Goal: Information Seeking & Learning: Learn about a topic

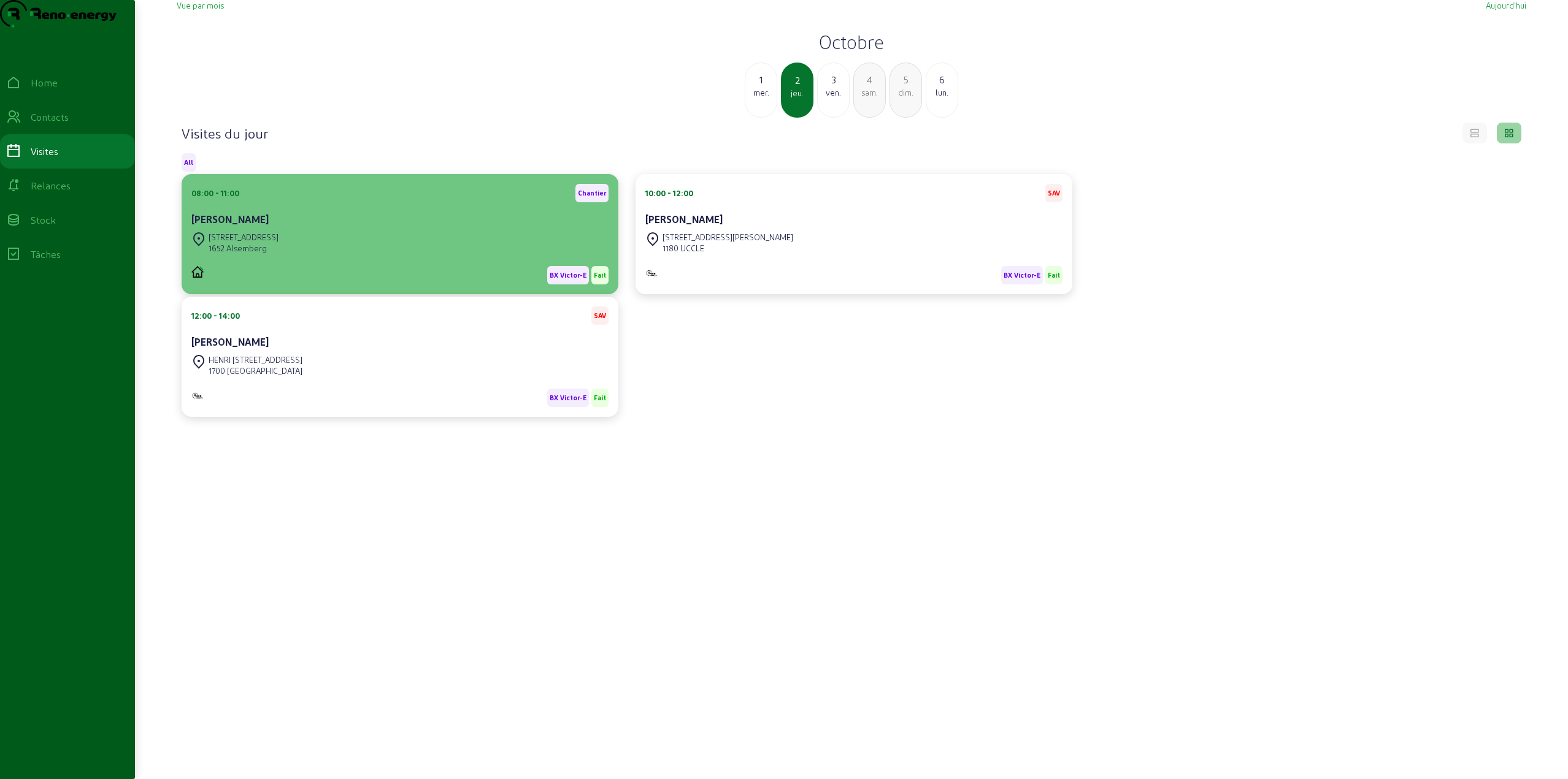
click at [335, 257] on div "[STREET_ADDRESS]" at bounding box center [400, 243] width 417 height 27
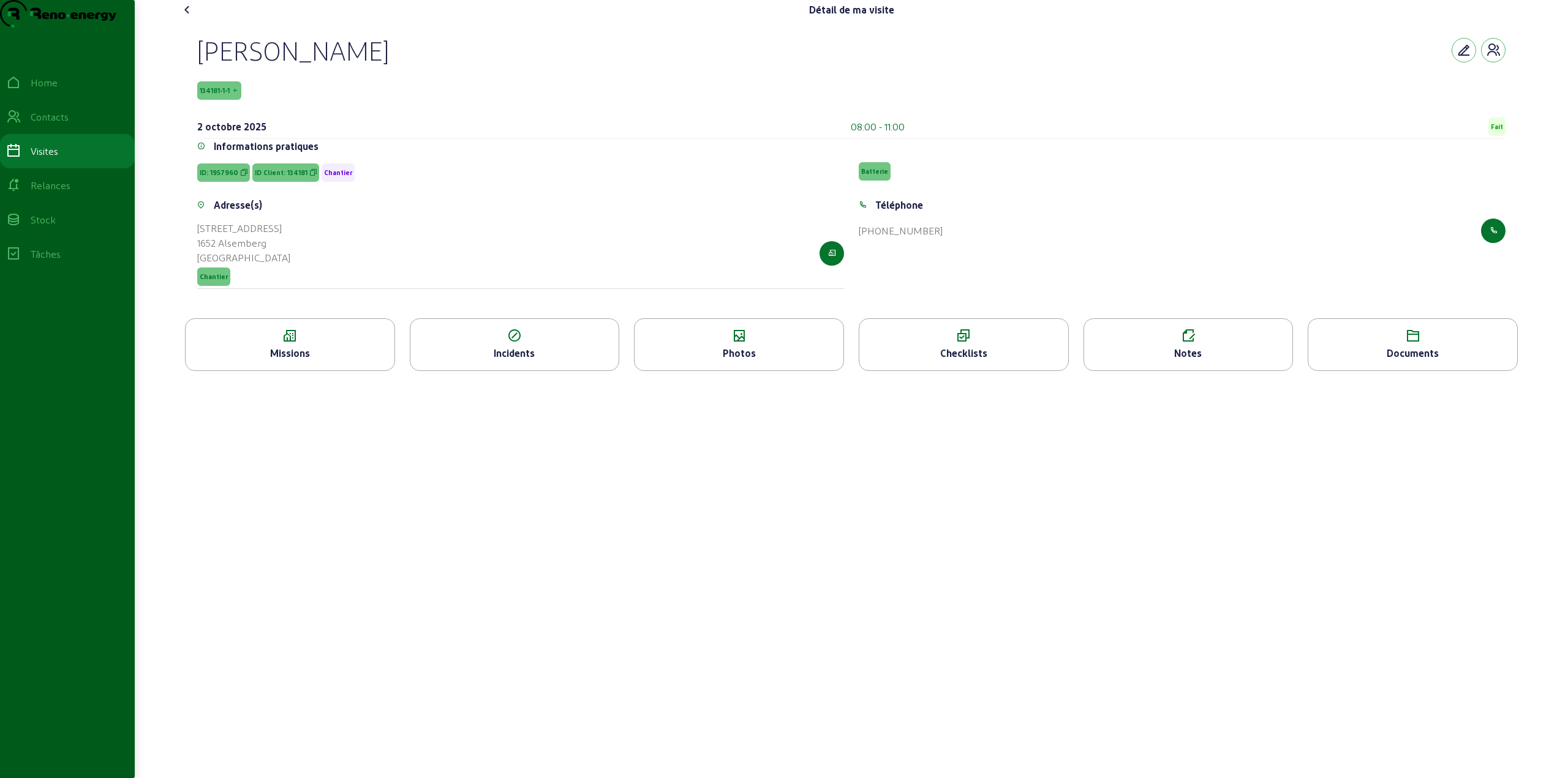
click at [1189, 361] on div "Notes" at bounding box center [1188, 353] width 209 height 14
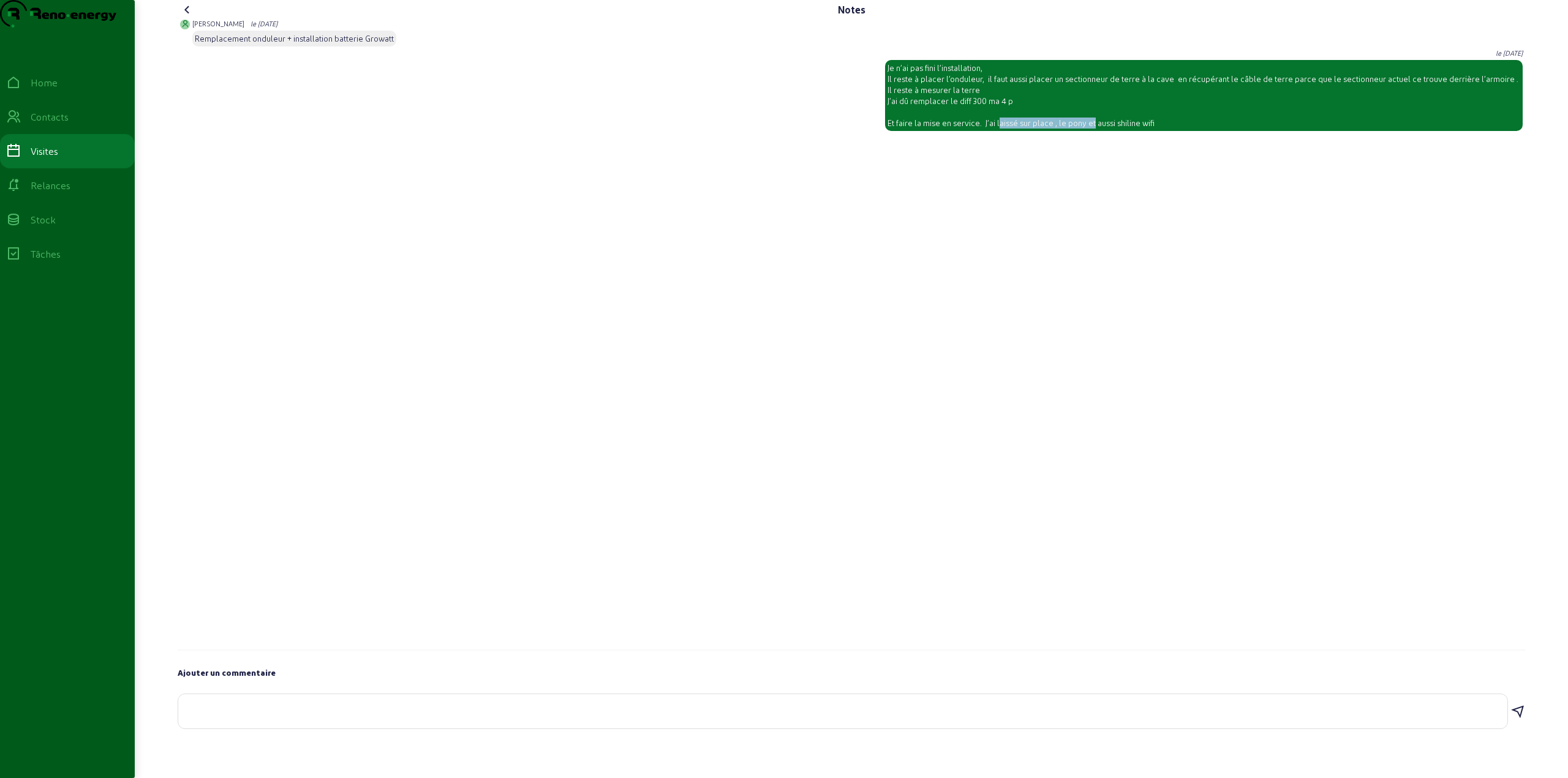
drag, startPoint x: 1021, startPoint y: 145, endPoint x: 1110, endPoint y: 150, distance: 89.1
click at [1110, 128] on div "Je n’ai pas fini l’installation, Il reste à placer l’onduleur, il faut aussi pl…" at bounding box center [1203, 95] width 633 height 66
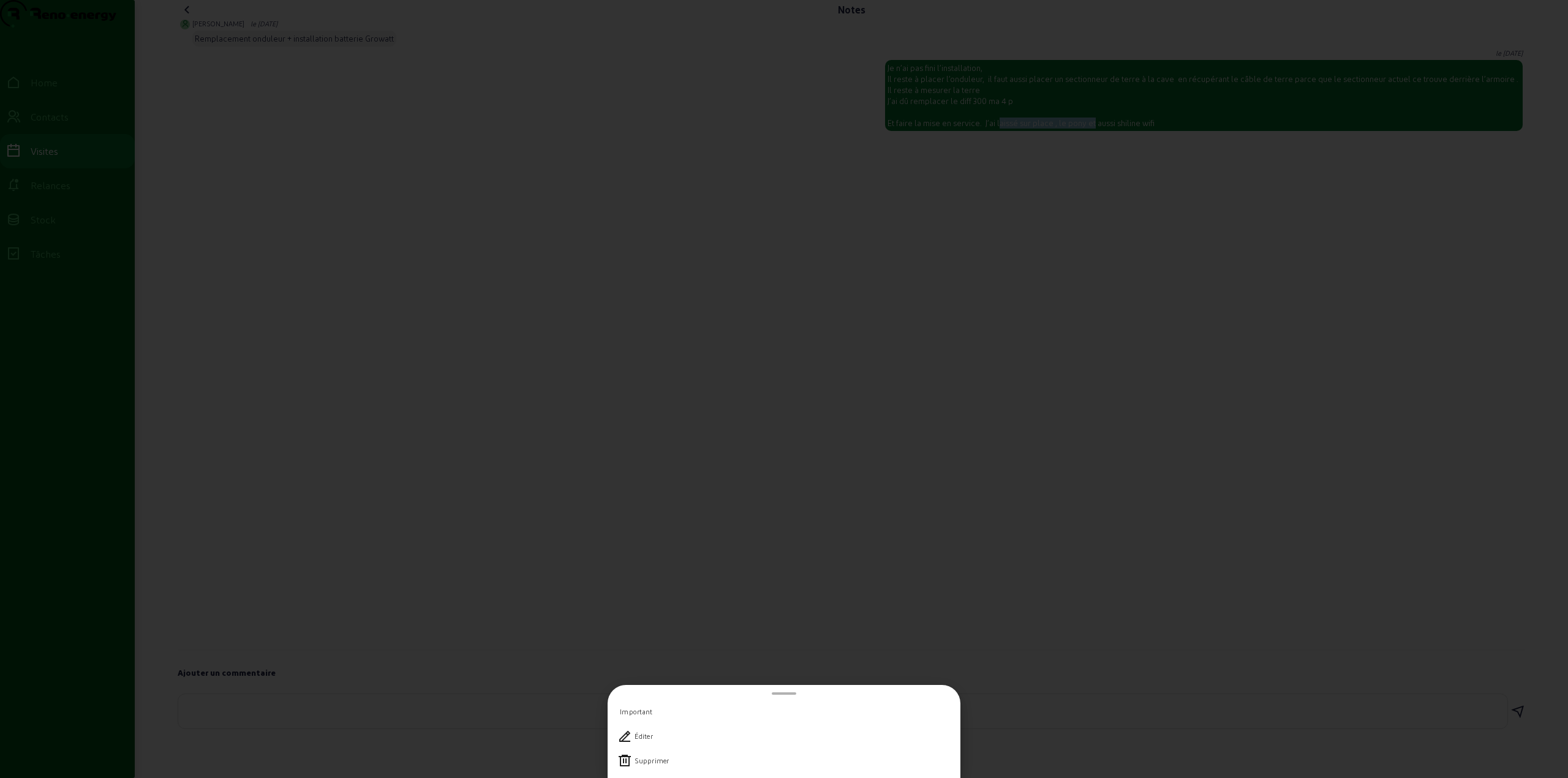
click at [1038, 135] on div at bounding box center [784, 389] width 1568 height 778
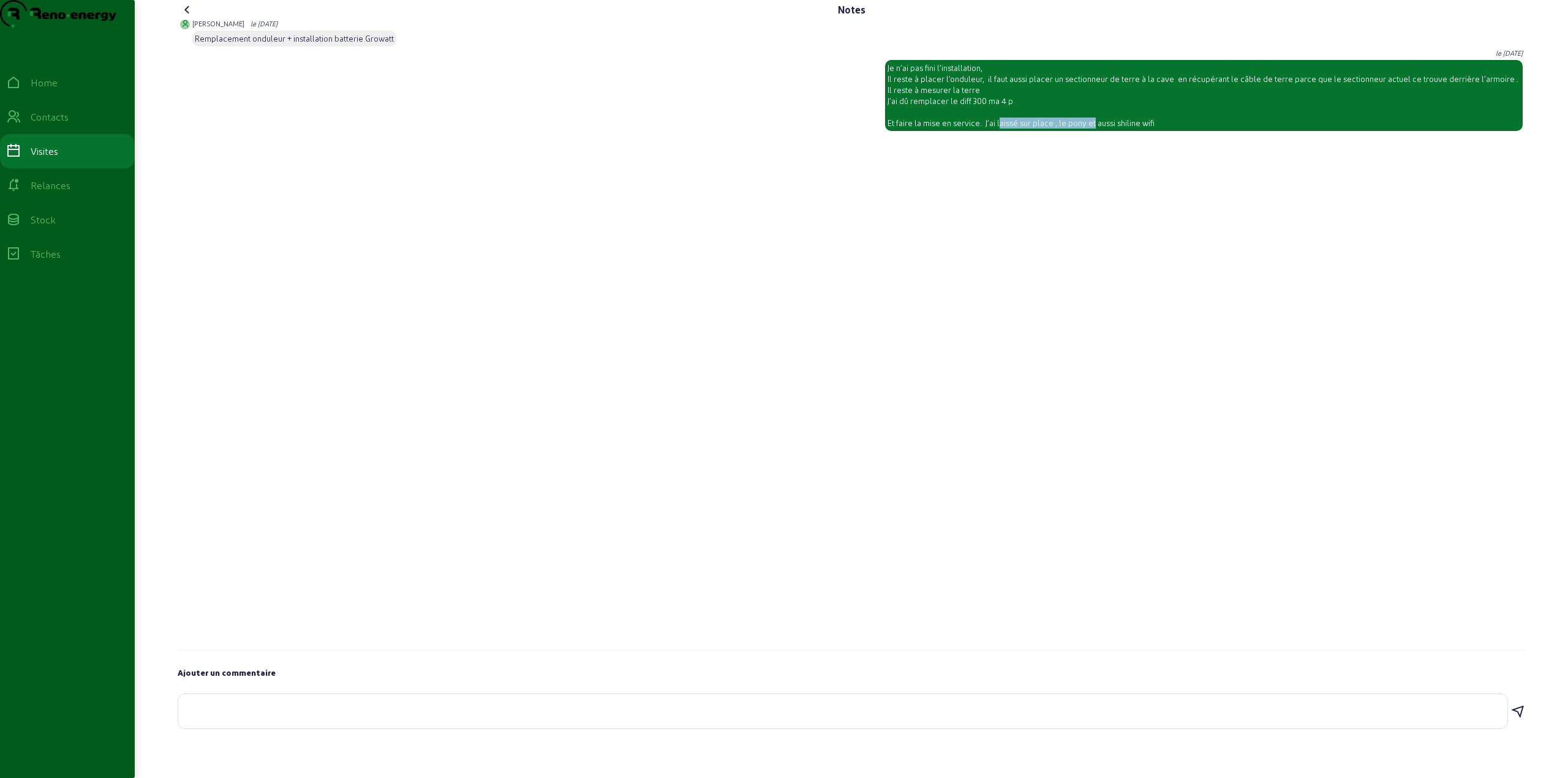
drag, startPoint x: 1033, startPoint y: 107, endPoint x: 1098, endPoint y: 111, distance: 65.1
click at [1098, 111] on div "Je n’ai pas fini l’installation, Il reste à placer l’onduleur, il faut aussi pl…" at bounding box center [1203, 95] width 633 height 66
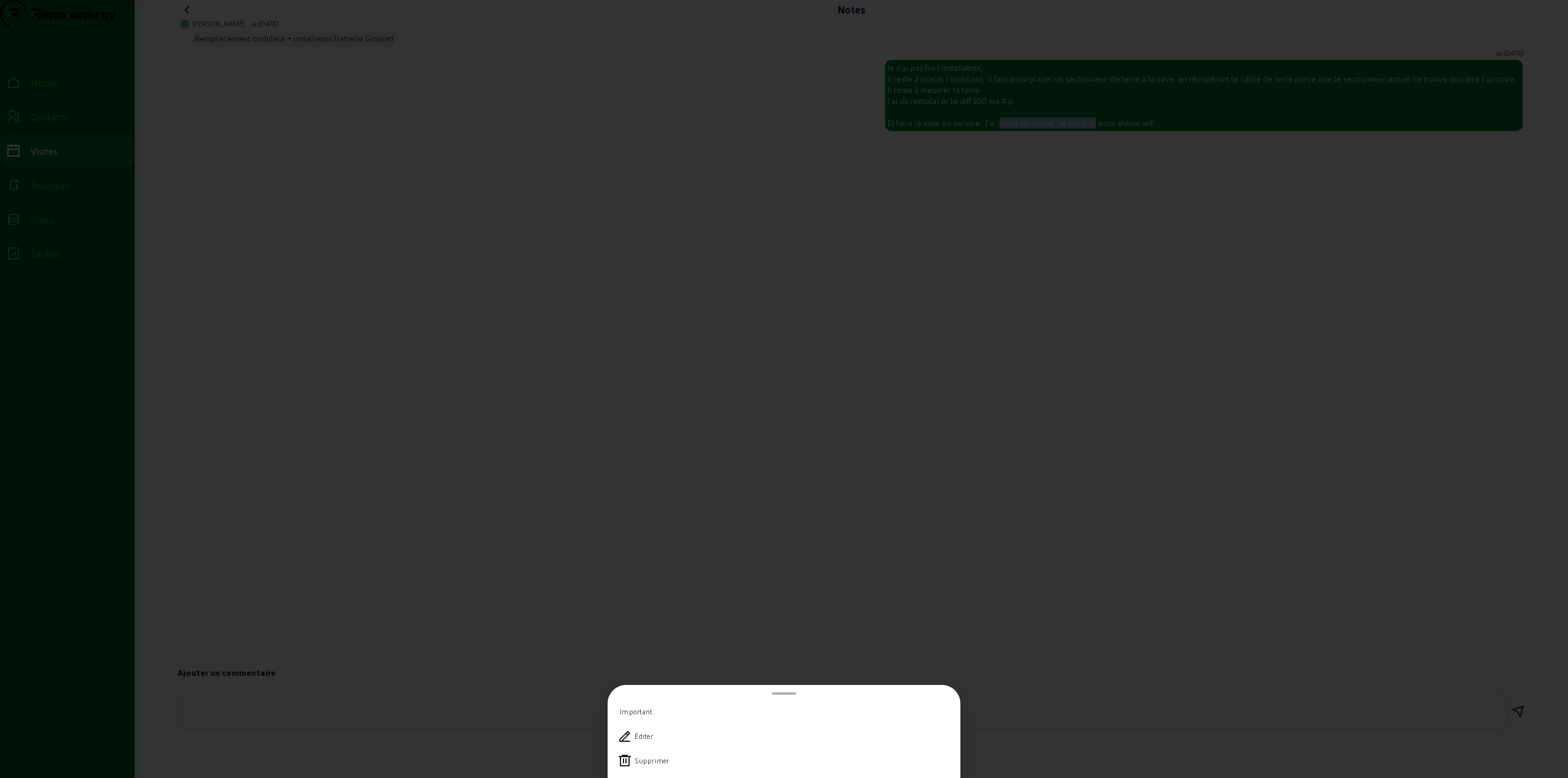
click at [1091, 104] on div at bounding box center [784, 389] width 1568 height 778
